Goal: Information Seeking & Learning: Learn about a topic

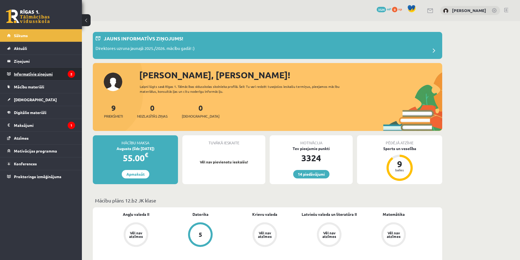
click at [29, 70] on legend "Informatīvie ziņojumi 2" at bounding box center [44, 74] width 61 height 13
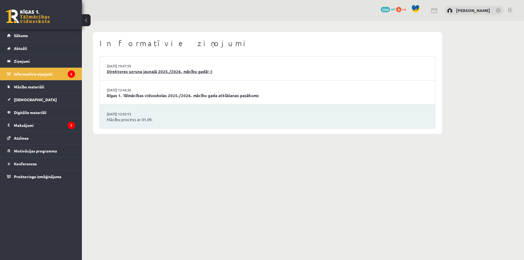
click at [171, 72] on link "Direktores uzruna jaunajā 2025./2026. mācību gadā! :)" at bounding box center [268, 72] width 322 height 6
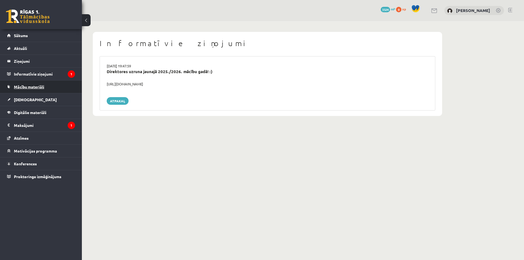
click at [51, 89] on link "Mācību materiāli" at bounding box center [41, 87] width 68 height 13
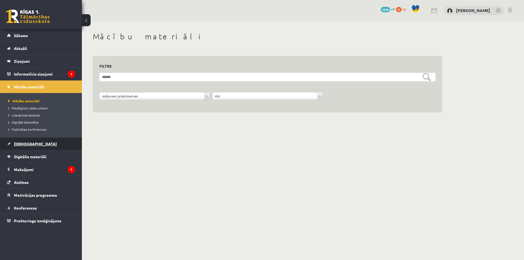
click at [30, 144] on link "[DEMOGRAPHIC_DATA]" at bounding box center [41, 144] width 68 height 13
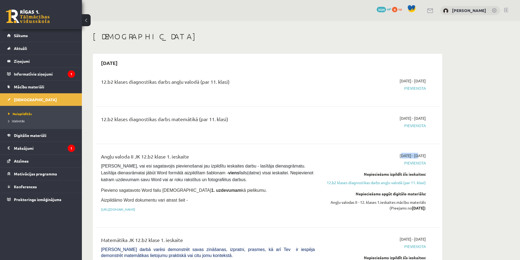
drag, startPoint x: 394, startPoint y: 154, endPoint x: 382, endPoint y: 155, distance: 11.5
click at [382, 155] on div "[DATE] - [DATE] [GEOGRAPHIC_DATA] Nepieciešams izpildīt šīs ieskaites: 12.b2 kl…" at bounding box center [374, 186] width 111 height 66
drag, startPoint x: 189, startPoint y: 155, endPoint x: 154, endPoint y: 156, distance: 35.5
click at [154, 156] on div "Angļu valoda II JK 12.b2 klase 1. ieskaite" at bounding box center [208, 158] width 214 height 10
click at [206, 153] on div "Angļu valoda II JK 12.b2 klase 1. ieskaite" at bounding box center [208, 158] width 214 height 10
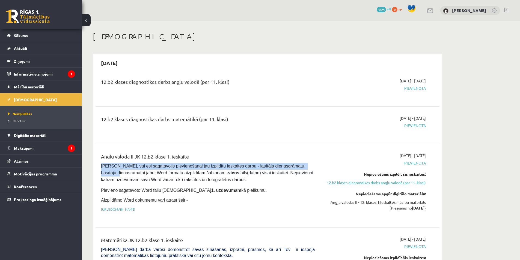
drag, startPoint x: 101, startPoint y: 165, endPoint x: 119, endPoint y: 174, distance: 20.5
click at [119, 174] on div "Angļu valoda II JK 12.b2 klase 1. ieskaite [PERSON_NAME], vai esi sagatavojis p…" at bounding box center [208, 186] width 222 height 66
click at [130, 169] on pre "[PERSON_NAME], vai esi sagatavojis pievienošanai jau izpildītu ieskaites darbu …" at bounding box center [208, 173] width 214 height 20
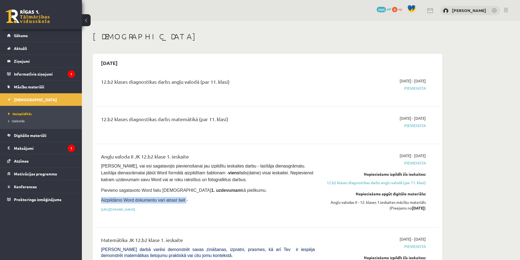
drag, startPoint x: 99, startPoint y: 198, endPoint x: 180, endPoint y: 200, distance: 81.1
click at [180, 200] on div "Angļu valoda II JK 12.b2 klase 1. ieskaite [PERSON_NAME], vai esi sagatavojis p…" at bounding box center [208, 186] width 222 height 66
click at [198, 199] on p "Aizpildāmo Word dokumentu vari atrast šeit -" at bounding box center [208, 200] width 214 height 7
click at [135, 207] on link "[URL][DOMAIN_NAME]" at bounding box center [118, 209] width 34 height 4
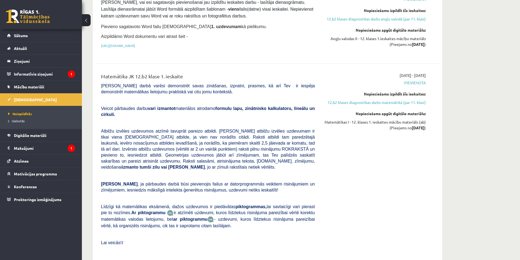
scroll to position [27, 0]
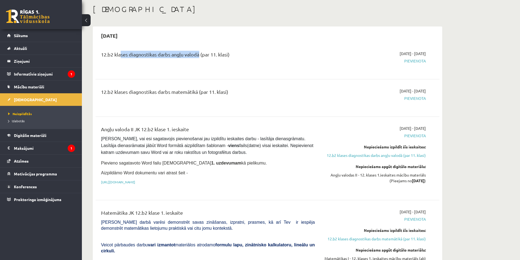
drag, startPoint x: 119, startPoint y: 52, endPoint x: 199, endPoint y: 55, distance: 79.7
click at [199, 55] on div "12.b2 klases diagnostikas darbs angļu valodā (par 11. klasi)" at bounding box center [208, 56] width 214 height 10
click at [198, 75] on div "12.b2 klases diagnostikas darbs angļu valodā (par 11. klasi) [DATE] - [DATE] [G…" at bounding box center [268, 60] width 344 height 31
drag, startPoint x: 117, startPoint y: 91, endPoint x: 202, endPoint y: 91, distance: 84.9
click at [202, 91] on div "12.b2 klases diagnostikas darbs matemātikā (par 11. klasi)" at bounding box center [208, 93] width 214 height 10
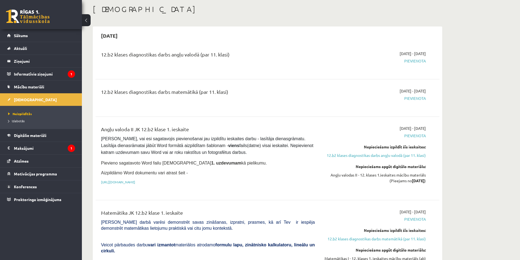
click at [271, 100] on div "12.b2 klases diagnostikas darbs matemātikā (par 11. klasi)" at bounding box center [208, 98] width 222 height 20
click at [111, 129] on div "Angļu valoda II JK 12.b2 klase 1. ieskaite" at bounding box center [208, 131] width 214 height 10
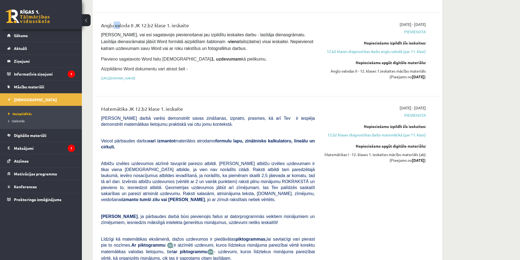
scroll to position [136, 0]
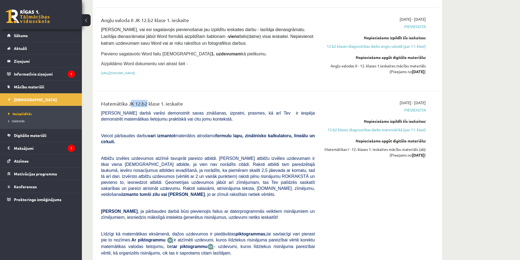
drag, startPoint x: 135, startPoint y: 101, endPoint x: 143, endPoint y: 103, distance: 8.3
click at [129, 103] on div "Matemātika JK 12.b2 klase 1. ieskaite" at bounding box center [208, 105] width 214 height 10
click at [208, 107] on div "Matemātika JK 12.b2 klase 1. ieskaite" at bounding box center [208, 105] width 214 height 10
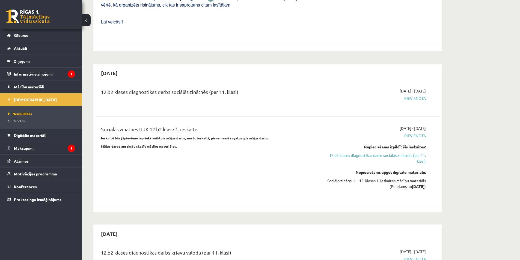
scroll to position [382, 0]
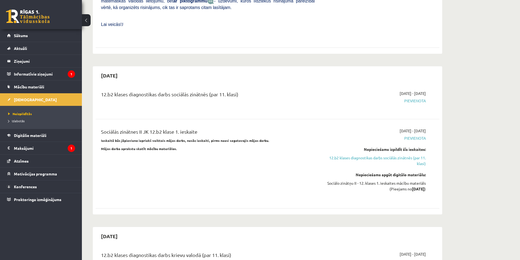
drag, startPoint x: 200, startPoint y: 117, endPoint x: 97, endPoint y: 121, distance: 103.8
click at [97, 123] on div "Sociālās zinātnes II JK 12.b2 klase 1. ieskaite Ieskaitē būs jāpievieno iepriek…" at bounding box center [268, 164] width 344 height 82
click at [192, 128] on div "Sociālās zinātnes II JK 12.b2 klase 1. ieskaite" at bounding box center [208, 133] width 214 height 10
drag, startPoint x: 100, startPoint y: 128, endPoint x: 268, endPoint y: 129, distance: 167.6
click at [268, 129] on div "Sociālās zinātnes II JK 12.b2 klase 1. ieskaite Ieskaitē būs jāpievieno iepriek…" at bounding box center [208, 164] width 222 height 72
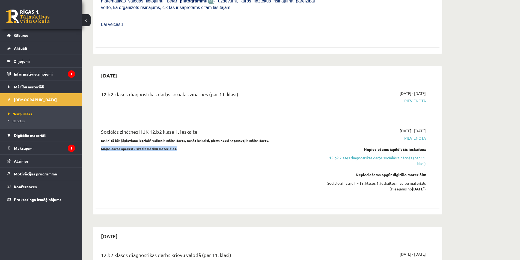
drag, startPoint x: 101, startPoint y: 135, endPoint x: 177, endPoint y: 138, distance: 75.9
click at [177, 146] on p "Mājas darba aprakstu skatīt mācību materiālos." at bounding box center [208, 148] width 214 height 5
click at [178, 146] on p "Mājas darba aprakstu skatīt mācību materiālos." at bounding box center [208, 148] width 214 height 5
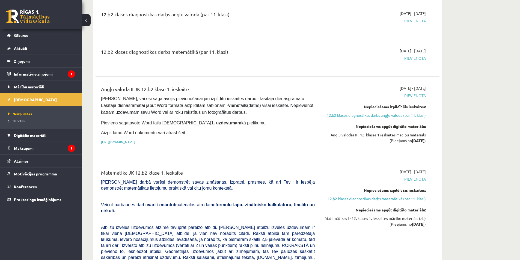
scroll to position [55, 0]
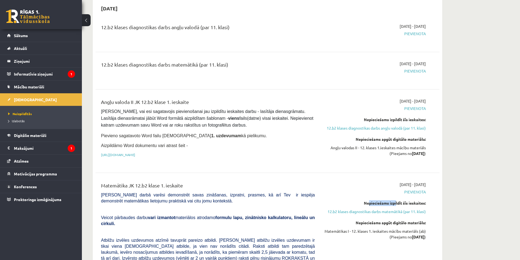
drag, startPoint x: 367, startPoint y: 200, endPoint x: 399, endPoint y: 203, distance: 32.6
click at [396, 202] on div "Nepieciešams izpildīt šīs ieskaites:" at bounding box center [374, 203] width 103 height 6
click at [222, 191] on div "Matemātika JK 12.b2 klase 1. ieskaite" at bounding box center [208, 187] width 214 height 10
drag, startPoint x: 185, startPoint y: 184, endPoint x: 149, endPoint y: 189, distance: 36.3
click at [154, 189] on div "Matemātika JK 12.b2 klase 1. ieskaite" at bounding box center [208, 187] width 214 height 10
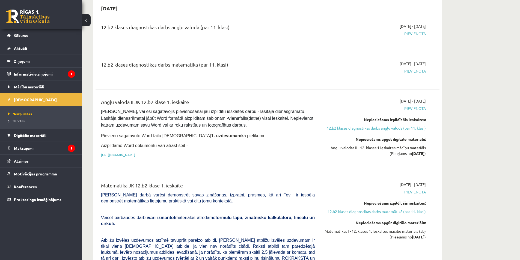
click at [185, 185] on div "Matemātika JK 12.b2 klase 1. ieskaite" at bounding box center [208, 187] width 214 height 10
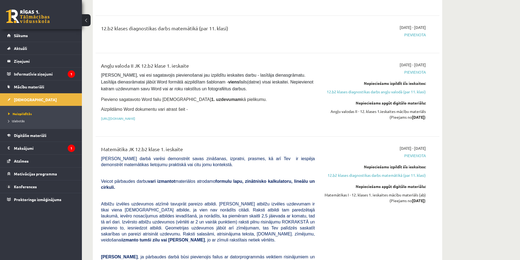
scroll to position [109, 0]
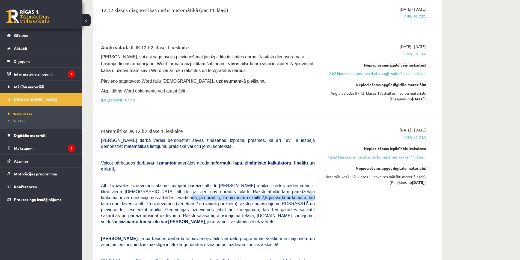
drag, startPoint x: 120, startPoint y: 192, endPoint x: 244, endPoint y: 194, distance: 123.9
click at [234, 192] on span "Atbilžu izvēles uzdevumos atzīmē tavuprāt pareizo atbildi. [PERSON_NAME] atbilž…" at bounding box center [208, 203] width 214 height 41
click at [262, 200] on p "Atbilžu izvēles uzdevumos atzīmē tavuprāt pareizo atbildi. [PERSON_NAME] atbilž…" at bounding box center [208, 204] width 214 height 42
